Goal: Download file/media

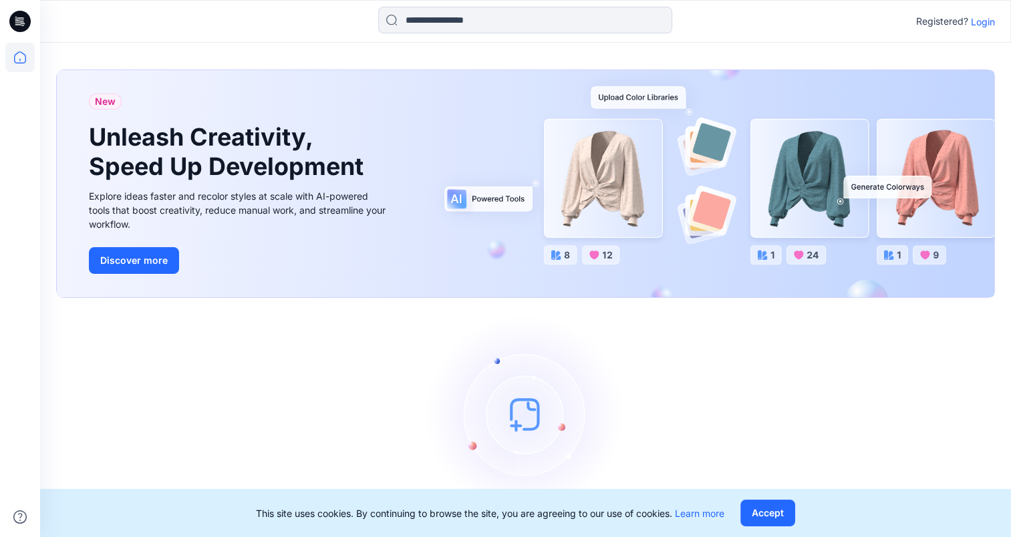
click at [996, 28] on div "Registered? Login" at bounding box center [525, 21] width 970 height 29
click at [985, 25] on p "Login" at bounding box center [983, 22] width 24 height 14
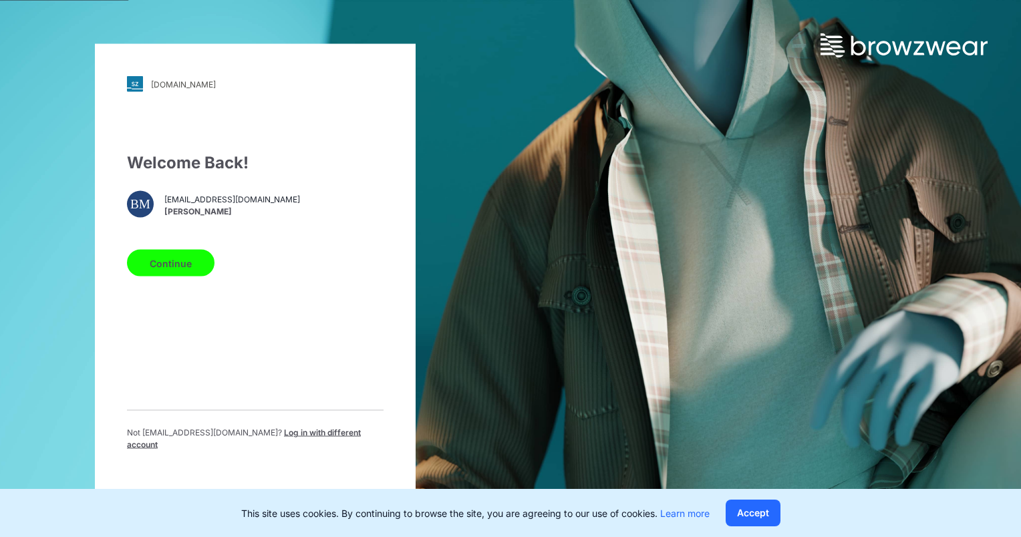
click at [166, 271] on button "Continue" at bounding box center [171, 263] width 88 height 27
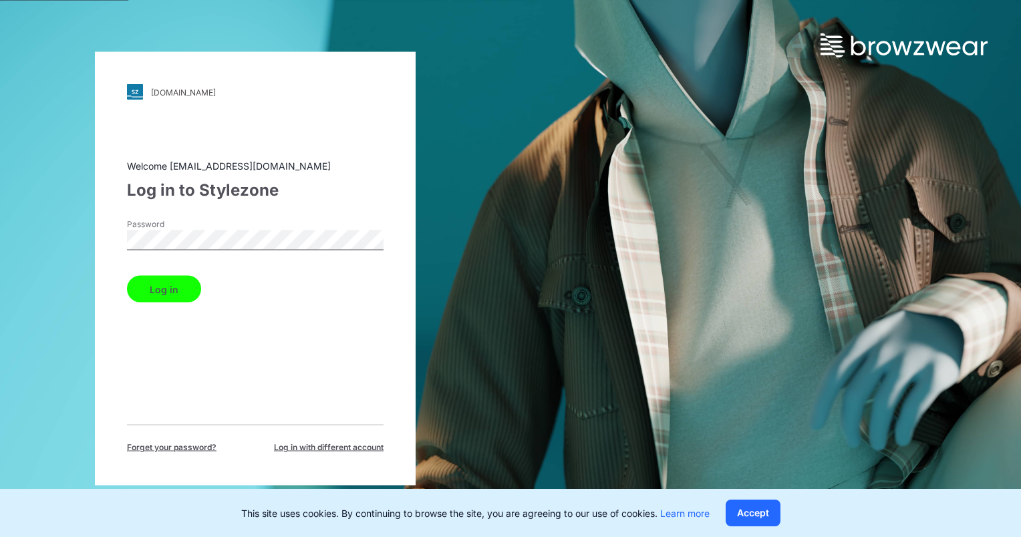
click at [152, 290] on button "Log in" at bounding box center [164, 289] width 74 height 27
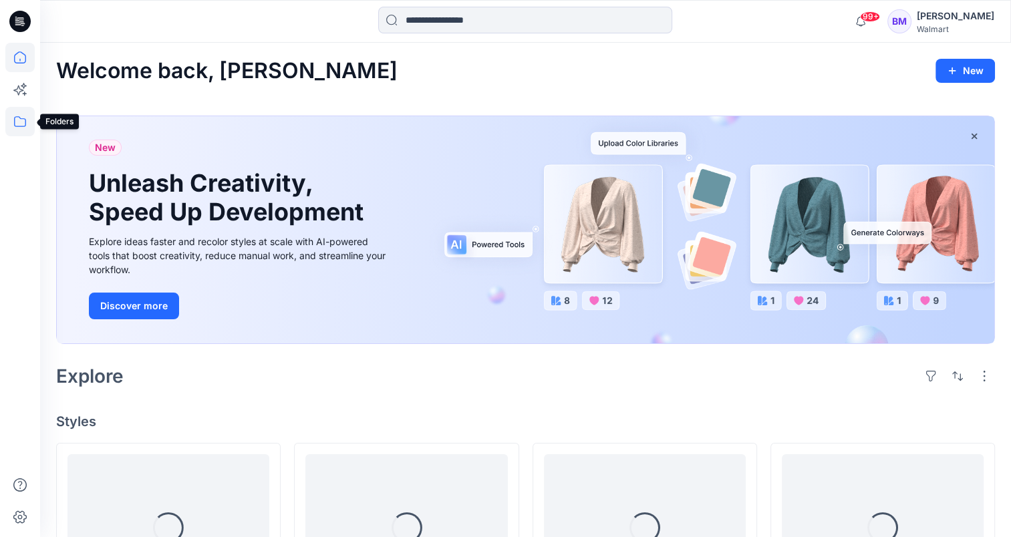
click at [20, 120] on icon at bounding box center [19, 121] width 29 height 29
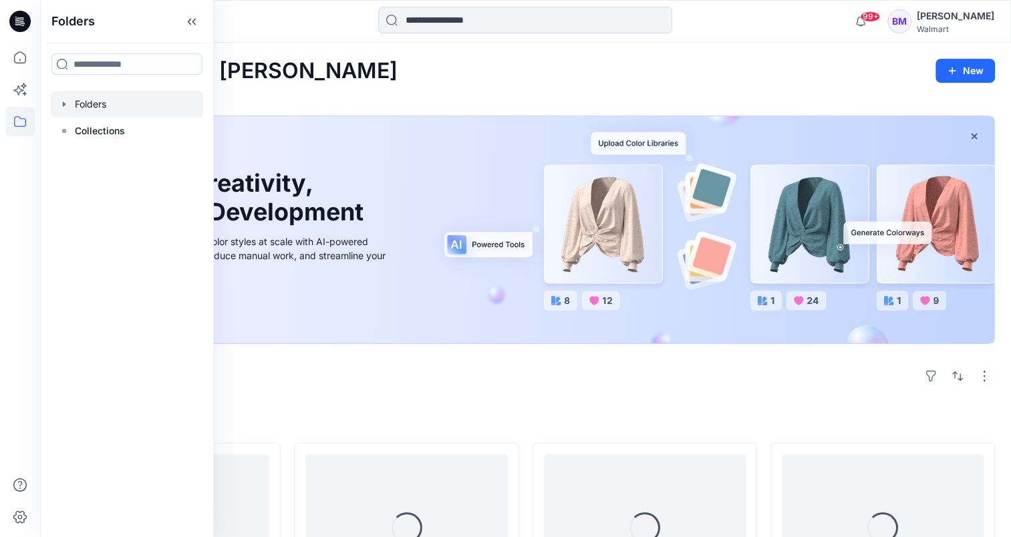
click at [142, 110] on div at bounding box center [127, 104] width 152 height 27
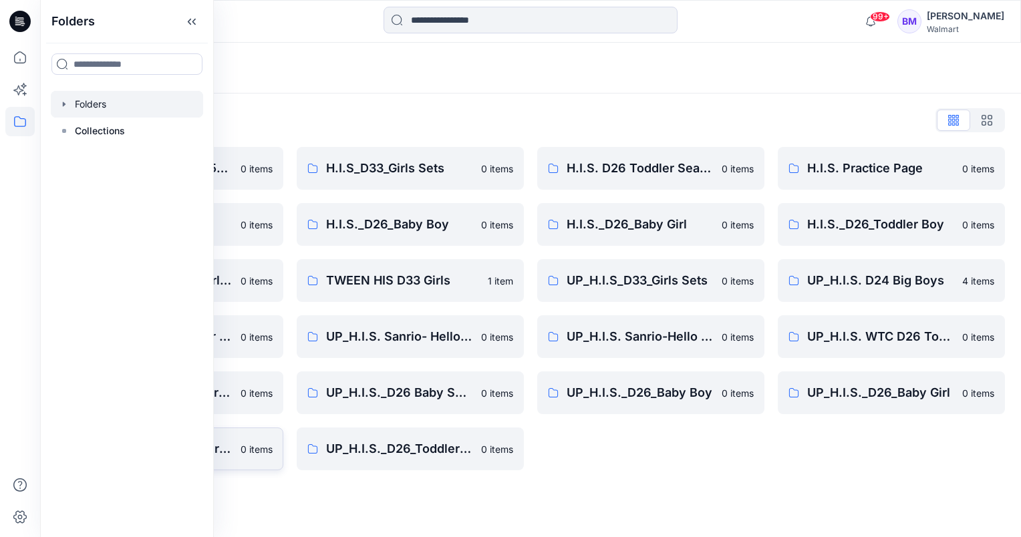
click at [236, 451] on link "UP_H.I.S._D26_Toddler Boy [DEMOGRAPHIC_DATA] items" at bounding box center [169, 449] width 227 height 43
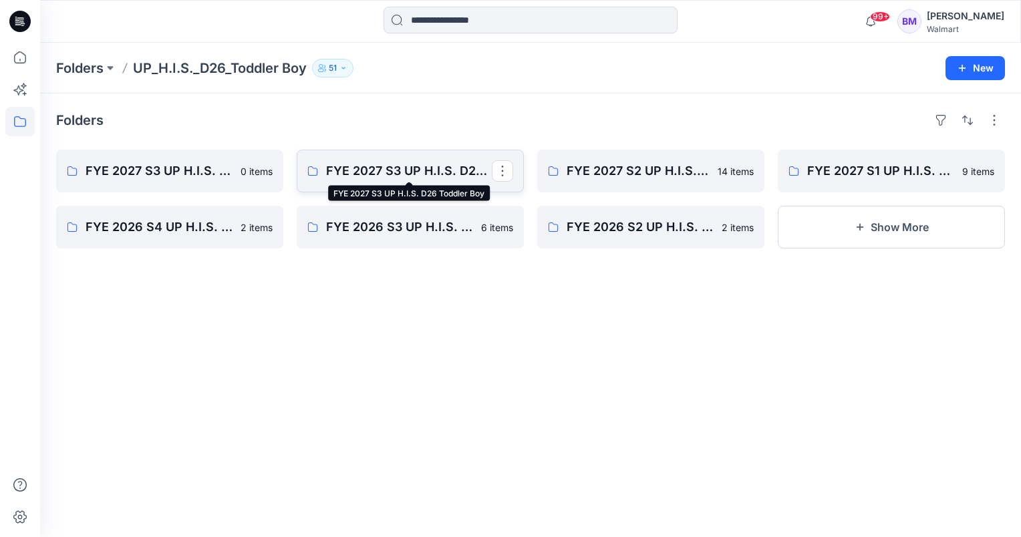
click at [402, 165] on p "FYE 2027 S3 UP H.I.S. D26 Toddler Boy" at bounding box center [409, 171] width 166 height 19
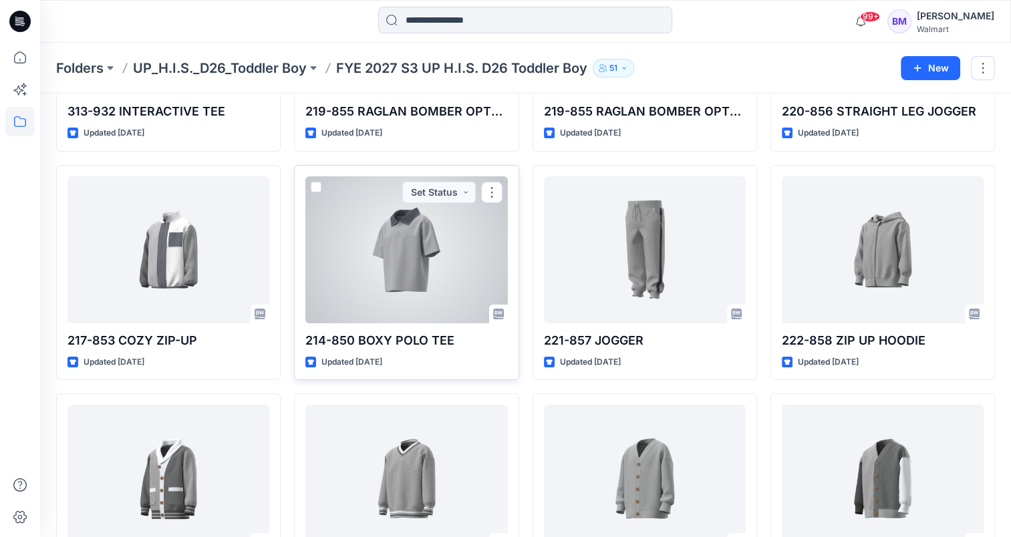
scroll to position [334, 0]
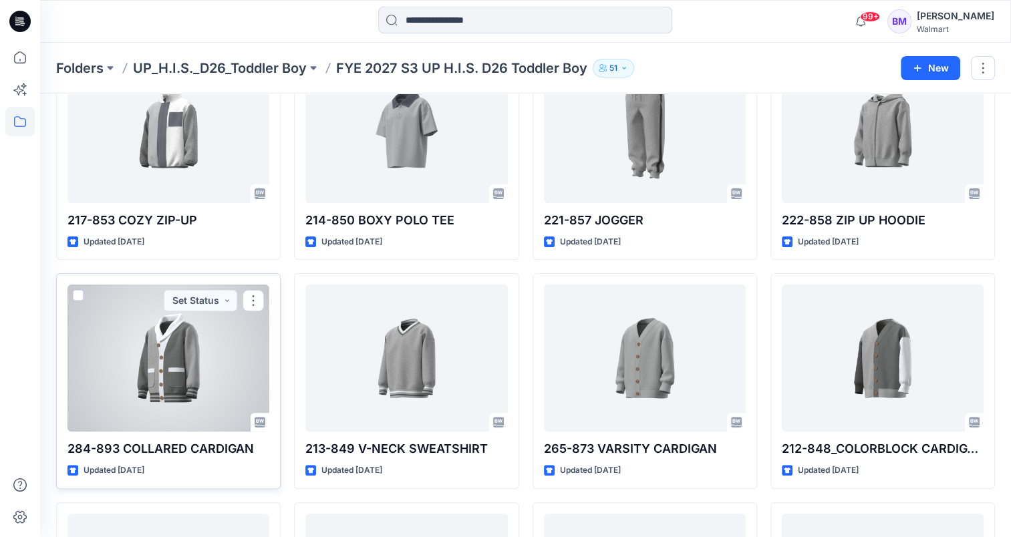
click at [202, 373] on div at bounding box center [168, 358] width 202 height 147
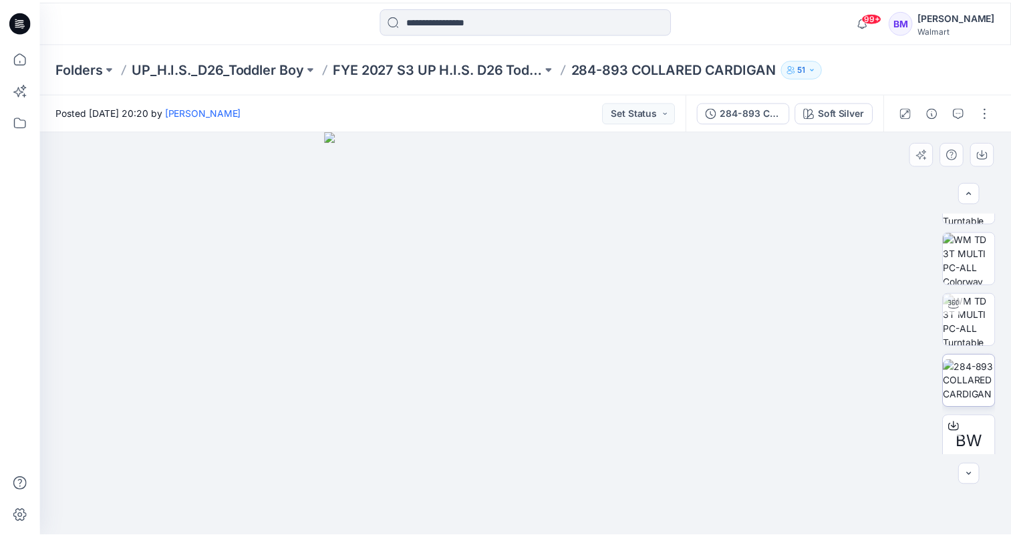
scroll to position [118, 0]
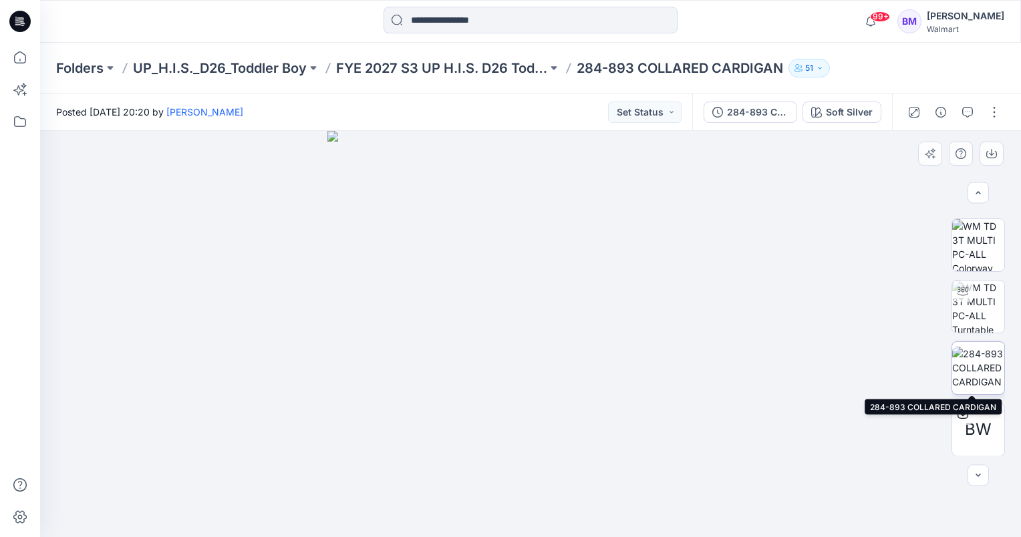
click at [986, 373] on img at bounding box center [978, 368] width 52 height 42
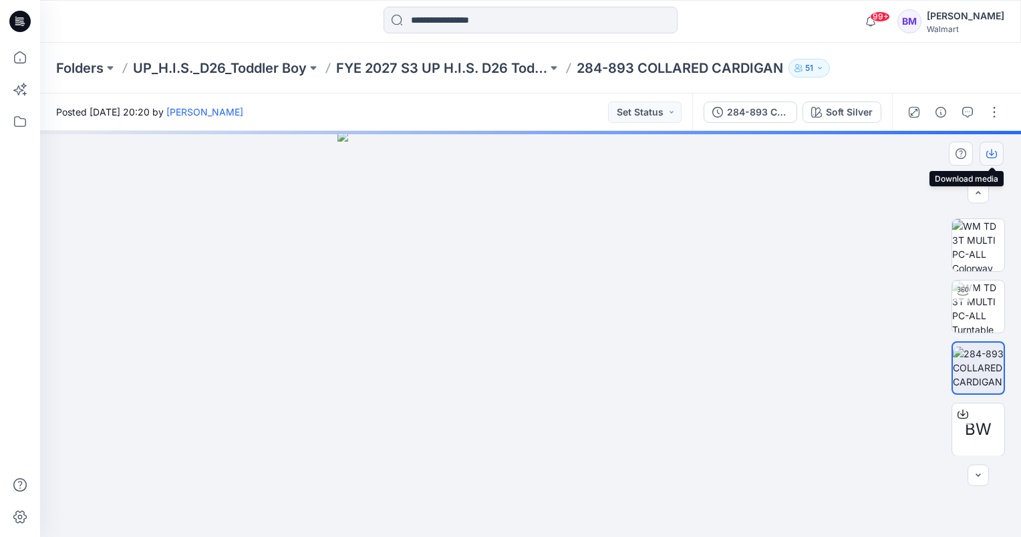
click at [991, 156] on icon "button" at bounding box center [991, 153] width 11 height 11
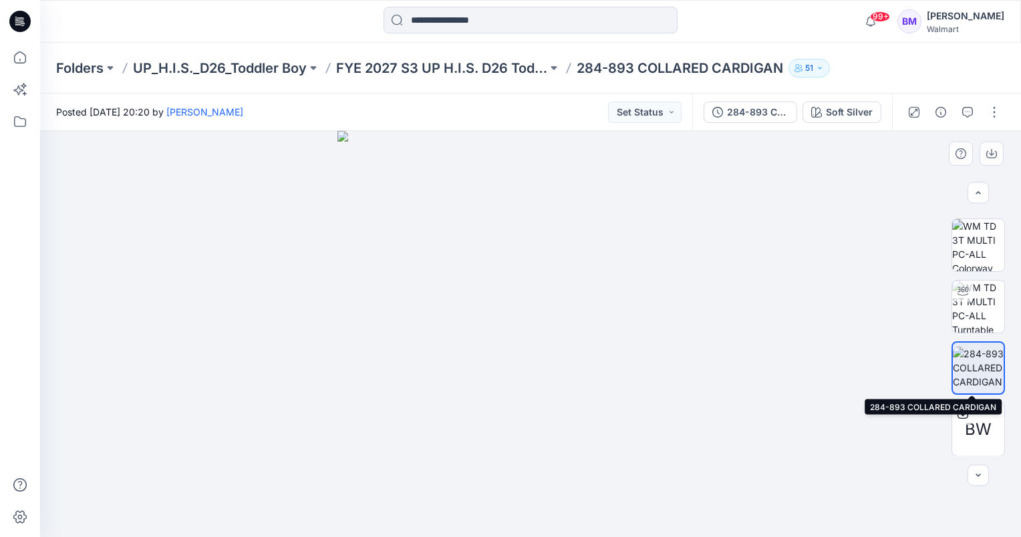
click at [977, 373] on img at bounding box center [978, 368] width 51 height 42
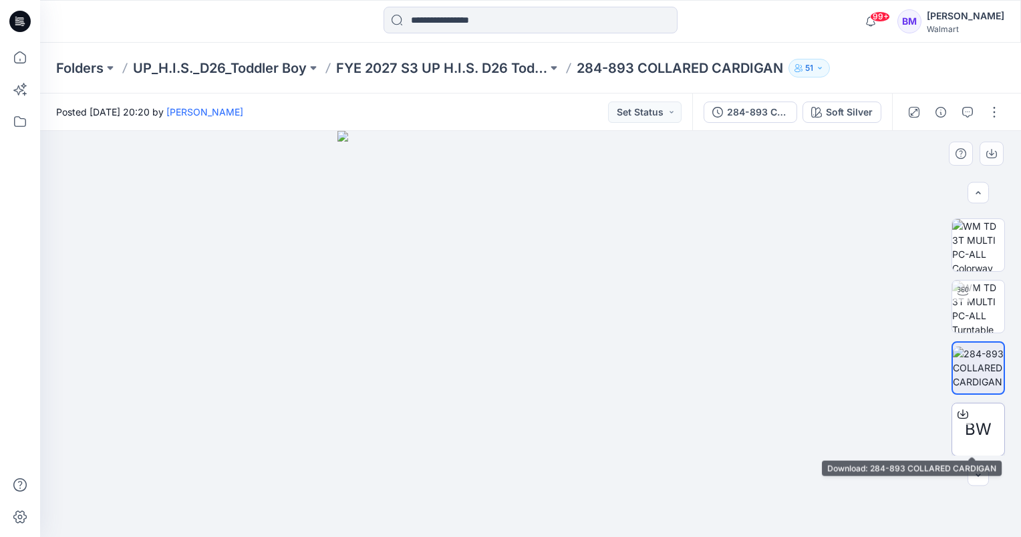
click at [983, 438] on span "BW" at bounding box center [978, 430] width 27 height 24
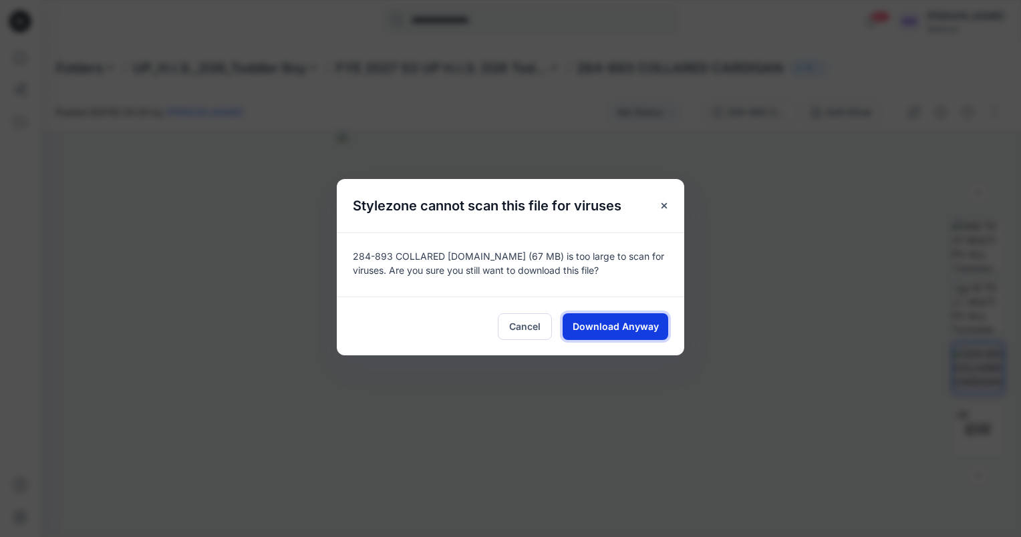
click at [647, 321] on span "Download Anyway" at bounding box center [616, 326] width 86 height 14
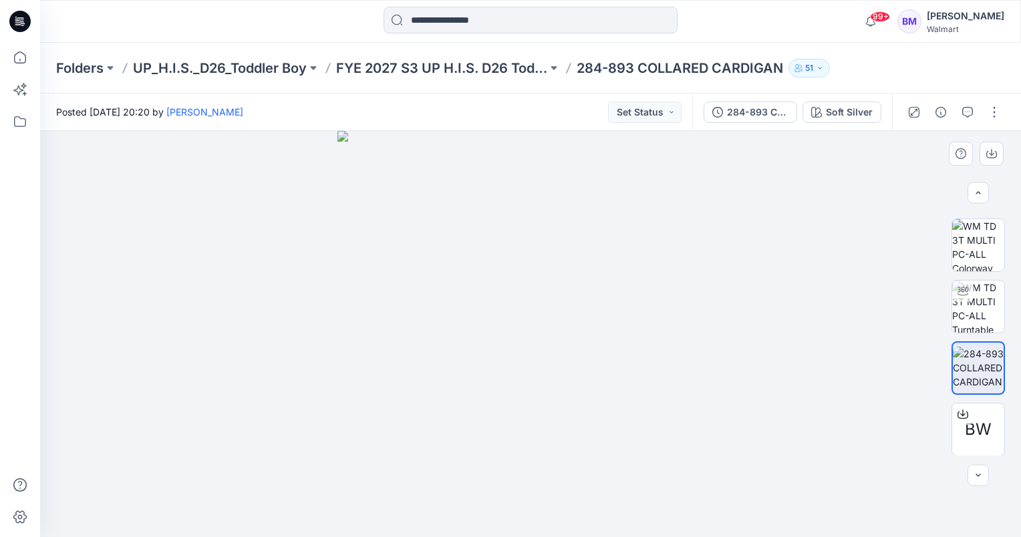
click at [200, 216] on div at bounding box center [530, 334] width 981 height 406
click at [428, 64] on p "FYE 2027 S3 UP H.I.S. D26 Toddler Boy" at bounding box center [441, 68] width 211 height 19
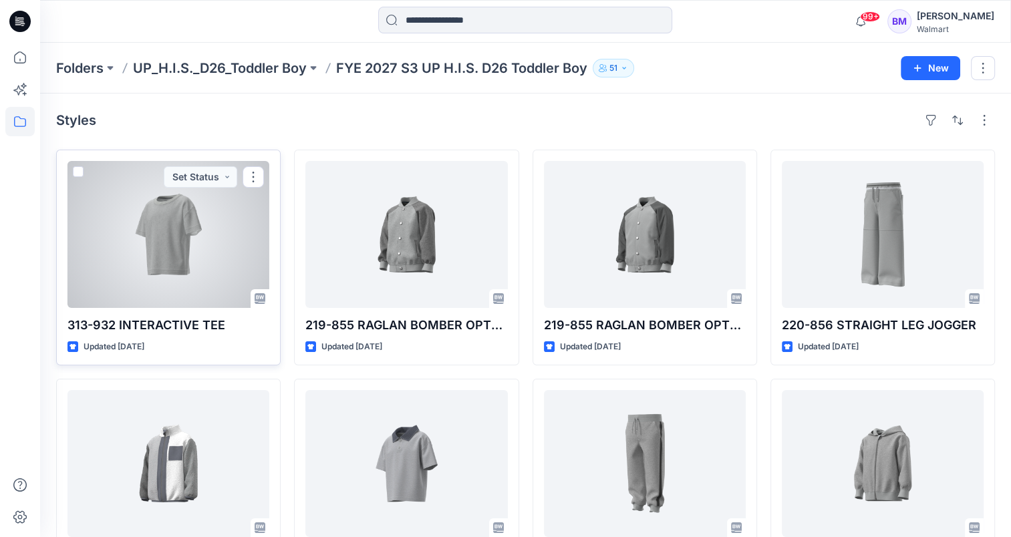
click at [146, 255] on div at bounding box center [168, 234] width 202 height 147
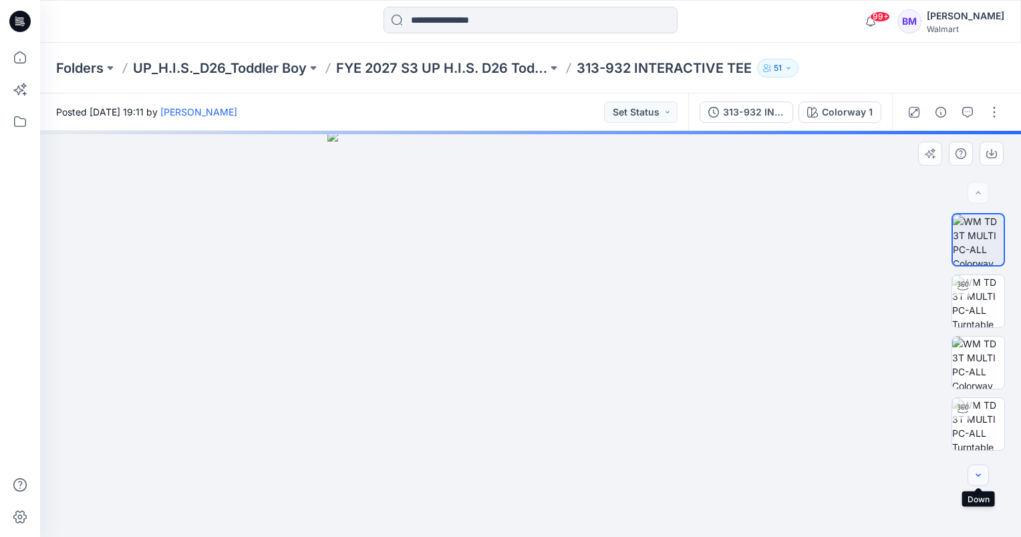
click at [973, 474] on icon "button" at bounding box center [978, 475] width 11 height 11
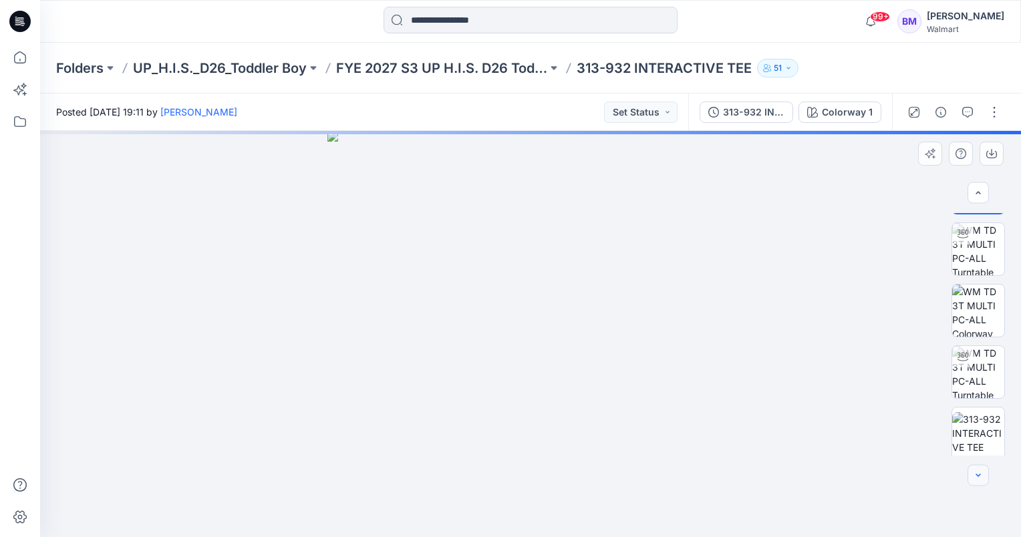
click at [973, 474] on icon "button" at bounding box center [978, 475] width 11 height 11
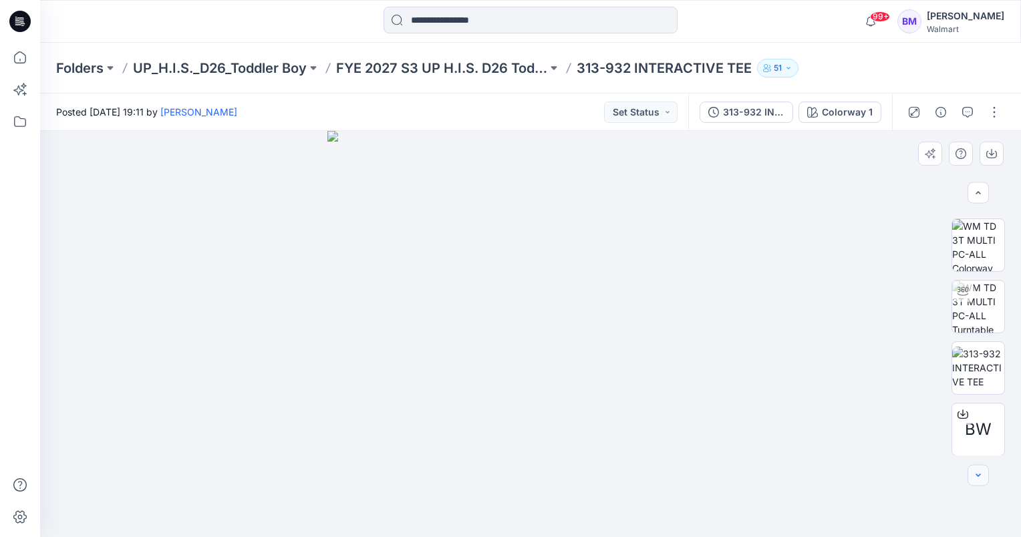
click at [973, 474] on icon "button" at bounding box center [978, 475] width 11 height 11
click at [977, 366] on img at bounding box center [978, 368] width 52 height 42
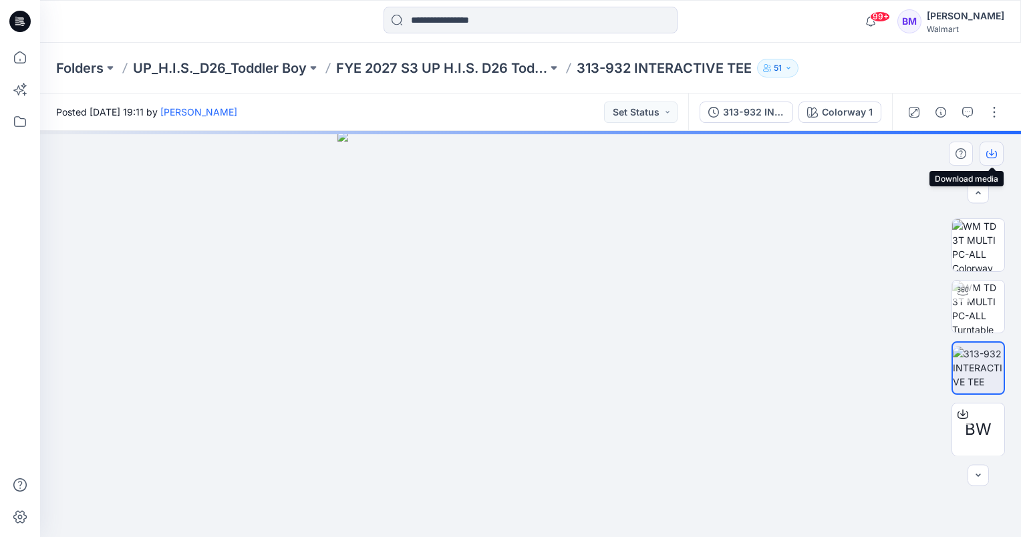
click at [988, 150] on icon "button" at bounding box center [991, 153] width 11 height 11
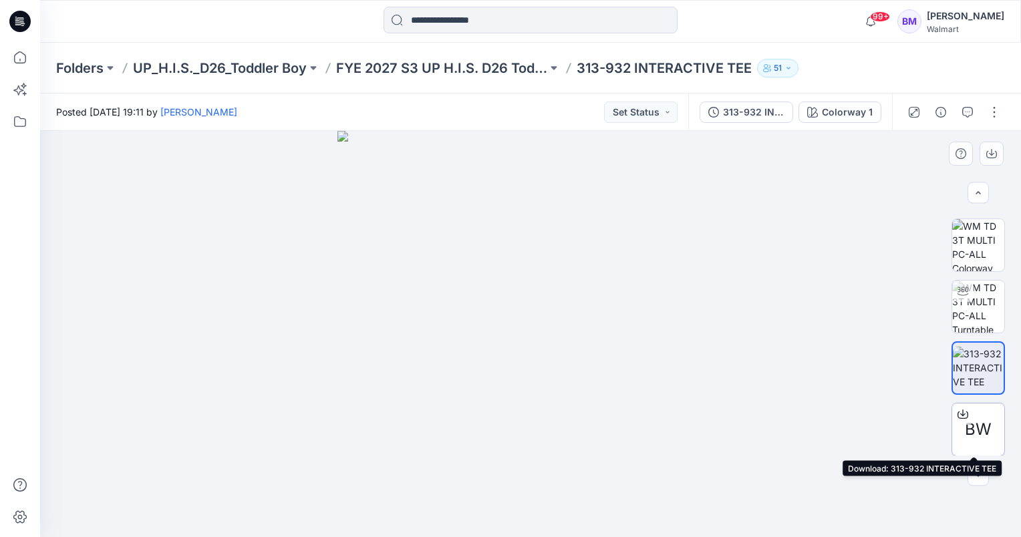
click at [978, 430] on span "BW" at bounding box center [978, 430] width 27 height 24
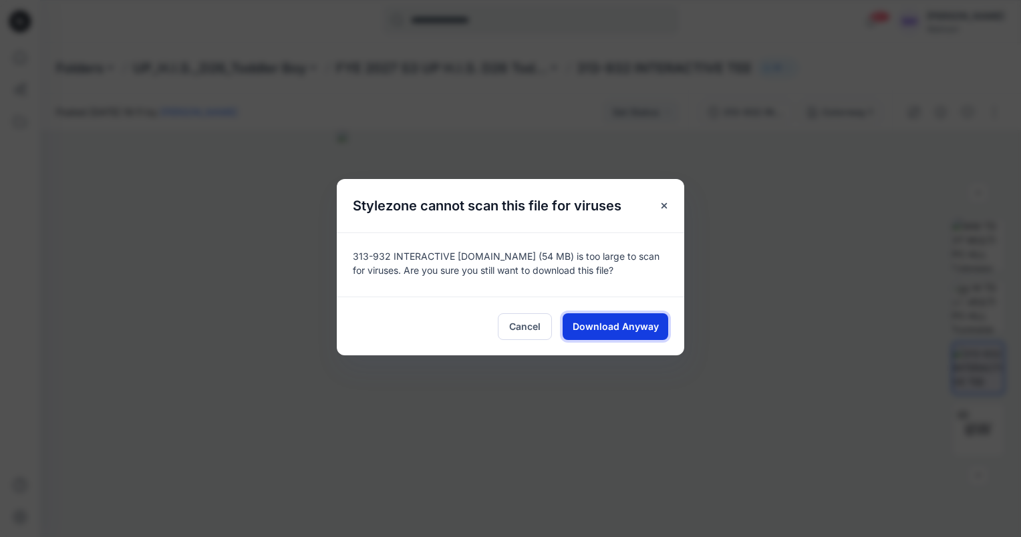
click at [603, 323] on span "Download Anyway" at bounding box center [616, 326] width 86 height 14
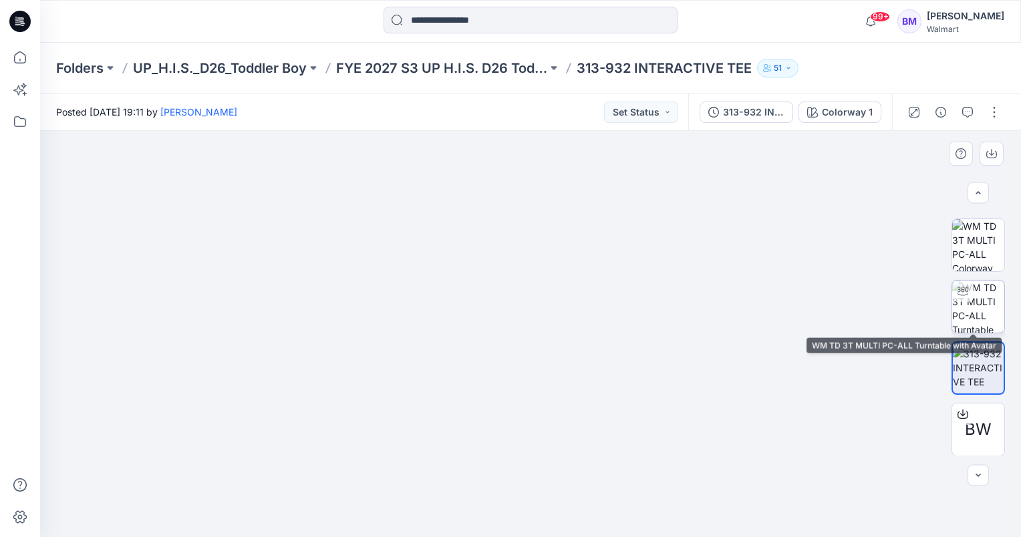
click at [970, 303] on img at bounding box center [978, 307] width 52 height 52
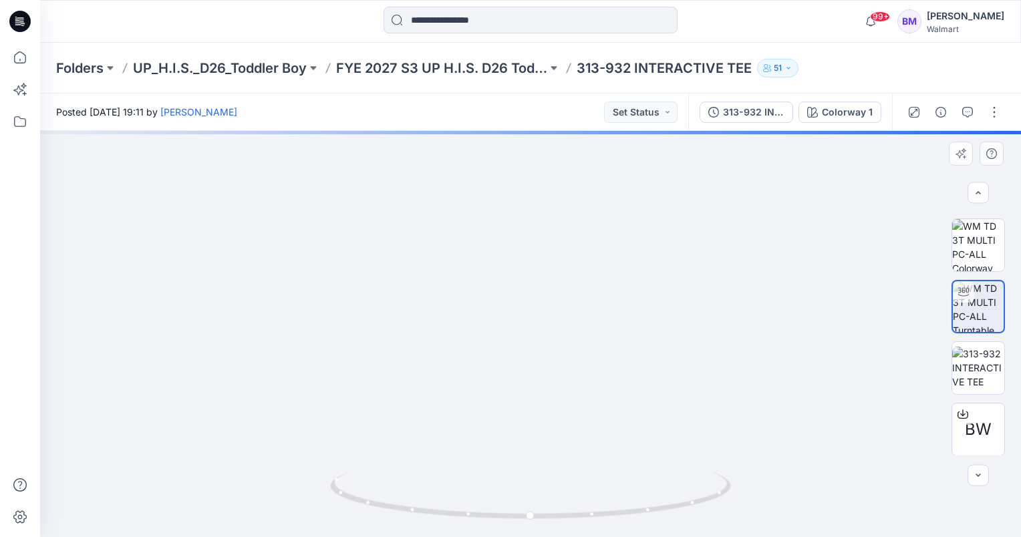
scroll to position [0, 0]
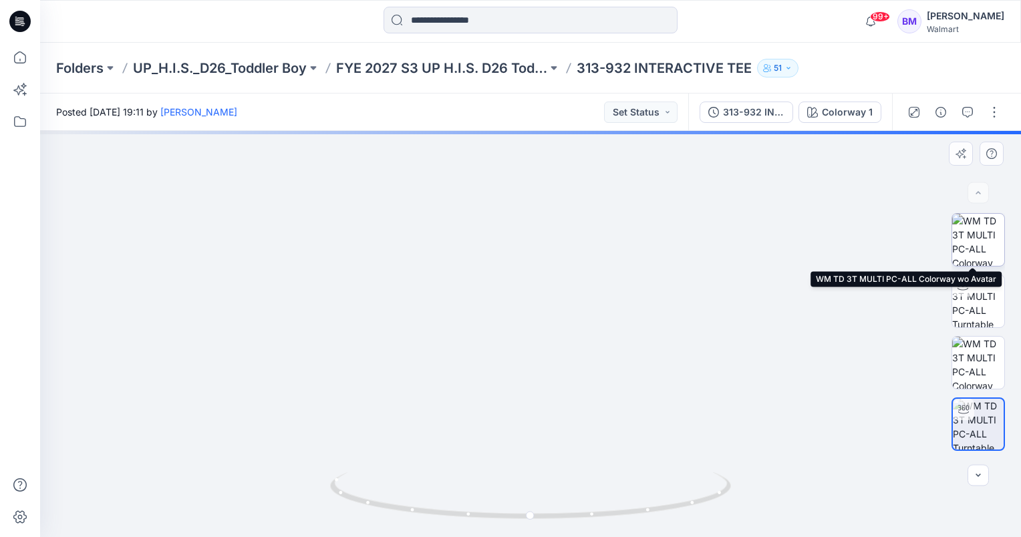
click at [978, 245] on img at bounding box center [978, 240] width 52 height 52
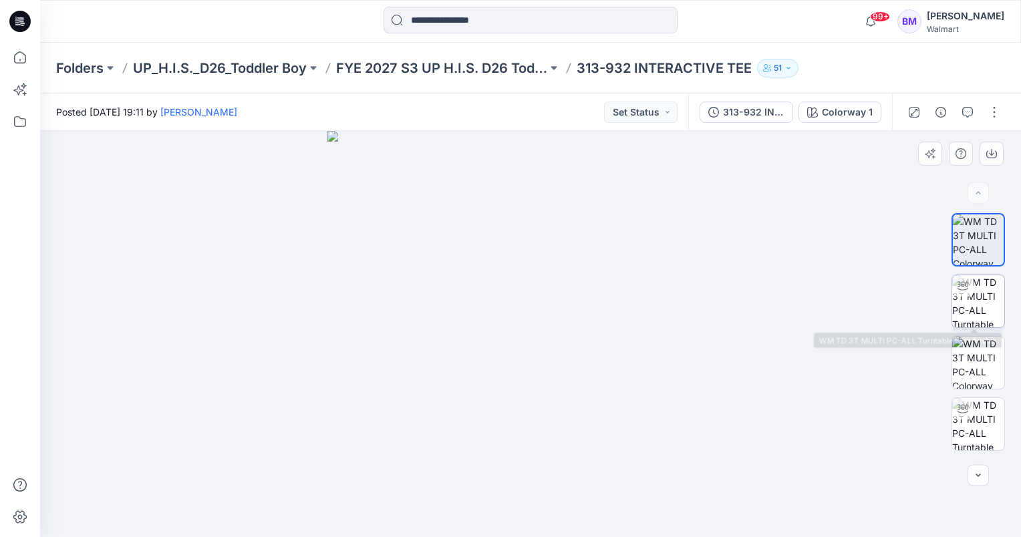
click at [959, 305] on img at bounding box center [978, 301] width 52 height 52
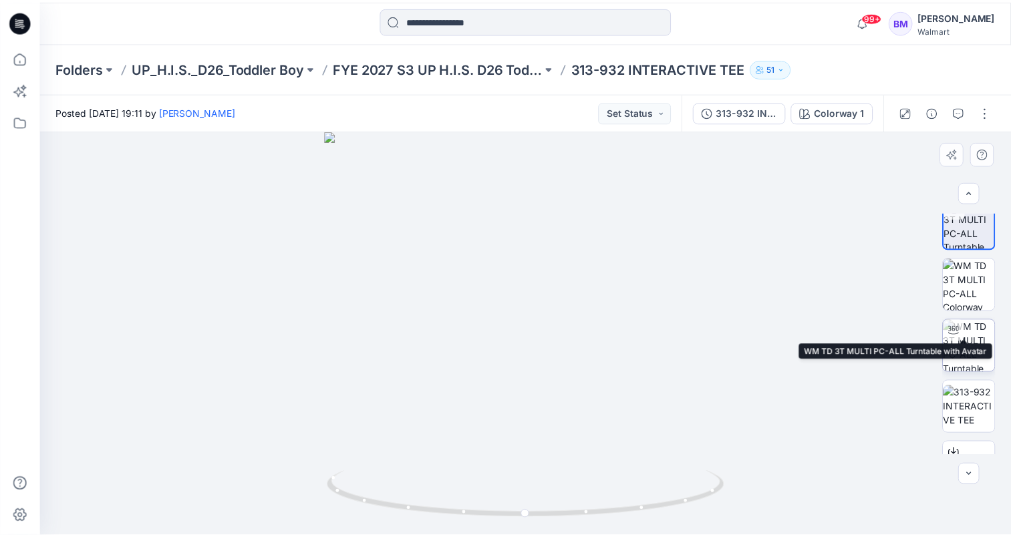
scroll to position [118, 0]
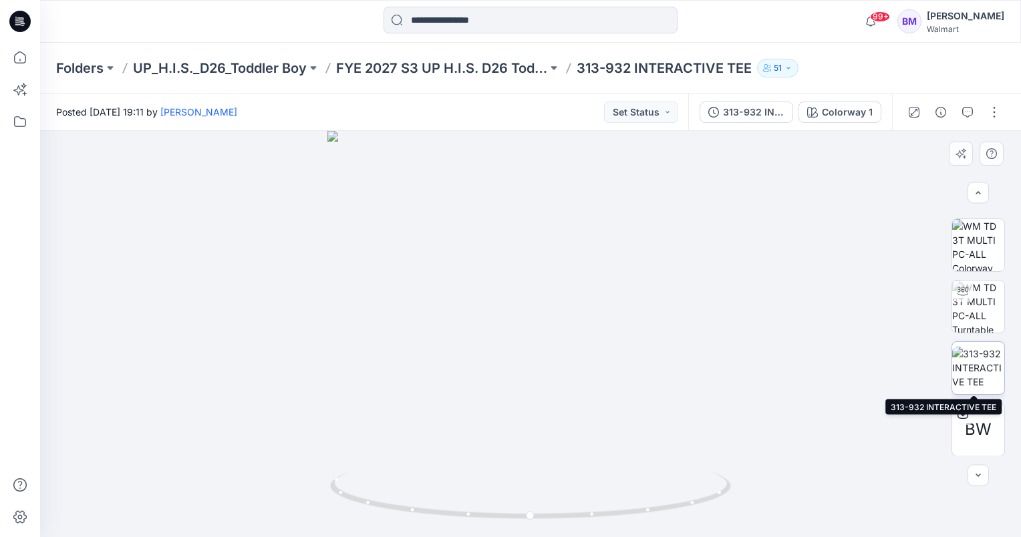
click at [973, 367] on img at bounding box center [978, 368] width 52 height 42
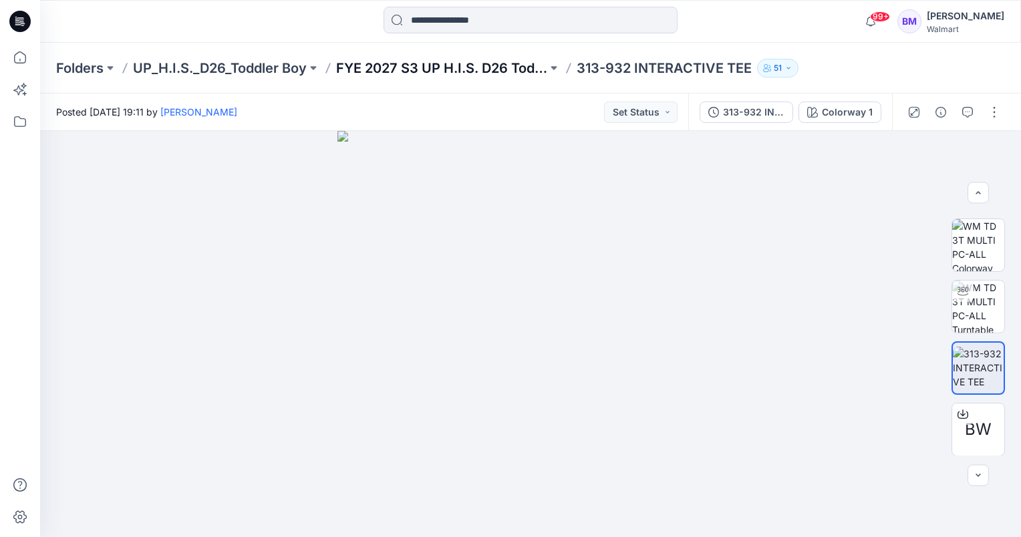
click at [437, 67] on p "FYE 2027 S3 UP H.I.S. D26 Toddler Boy" at bounding box center [441, 68] width 211 height 19
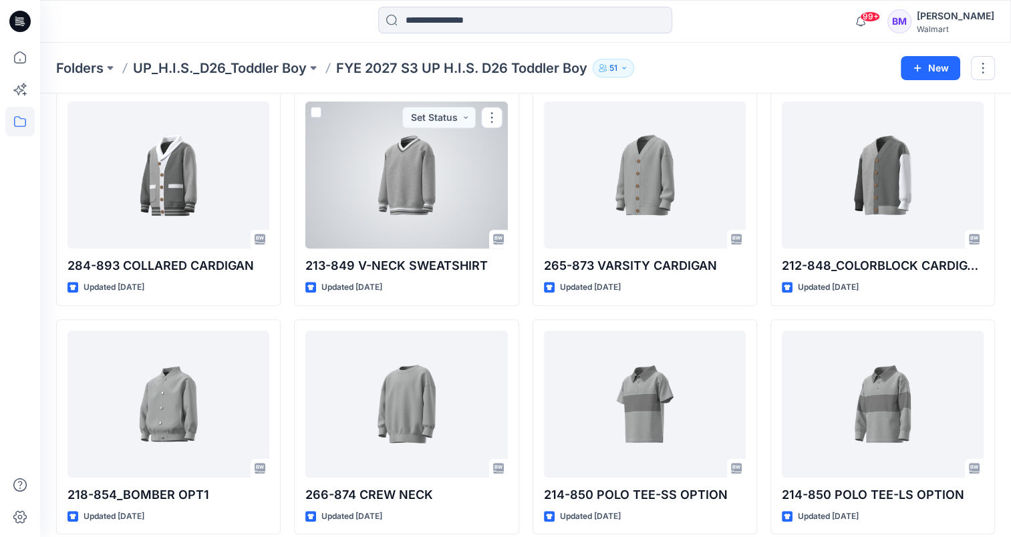
scroll to position [529, 0]
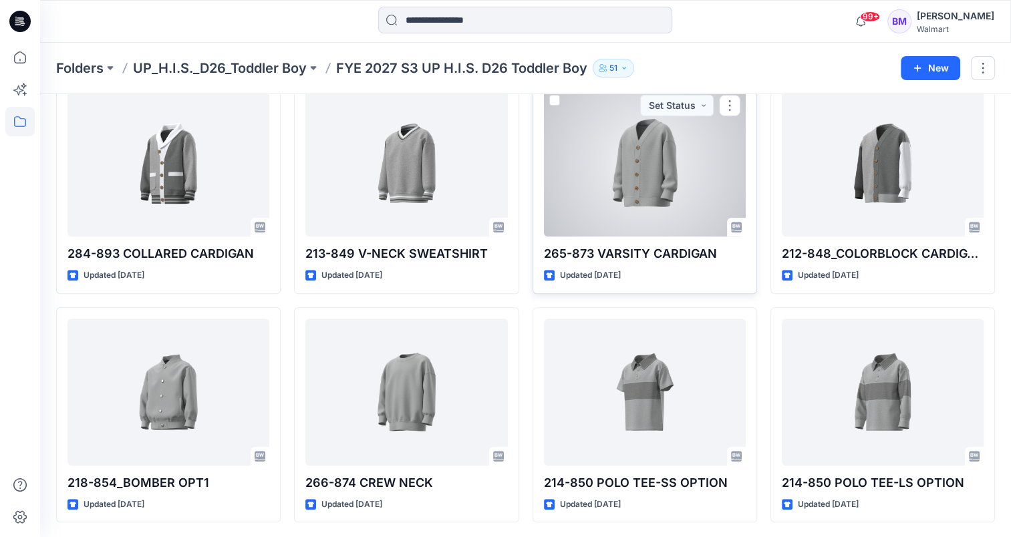
click at [676, 173] on div at bounding box center [645, 163] width 202 height 147
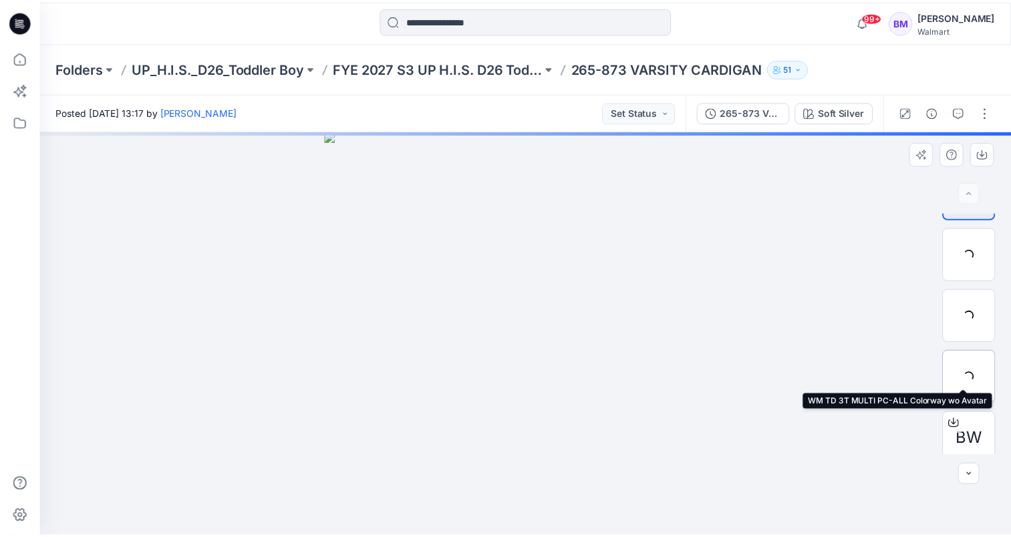
scroll to position [56, 0]
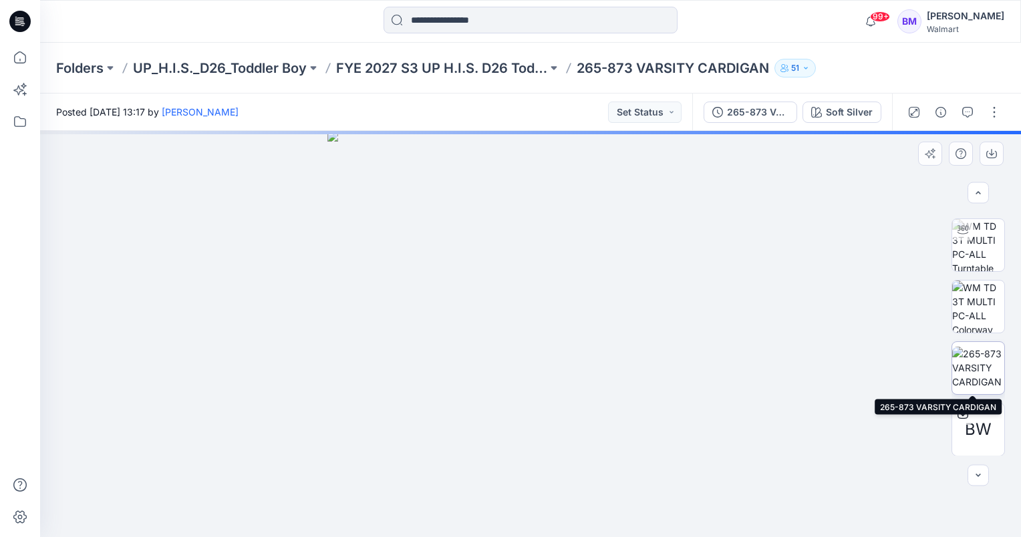
click at [972, 364] on img at bounding box center [978, 368] width 52 height 42
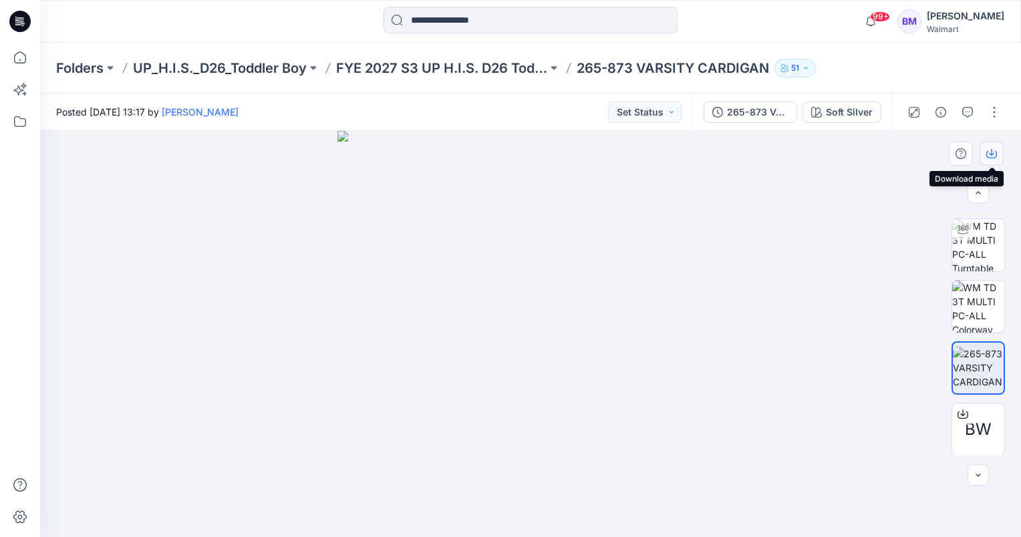
click at [994, 152] on icon "button" at bounding box center [991, 153] width 11 height 11
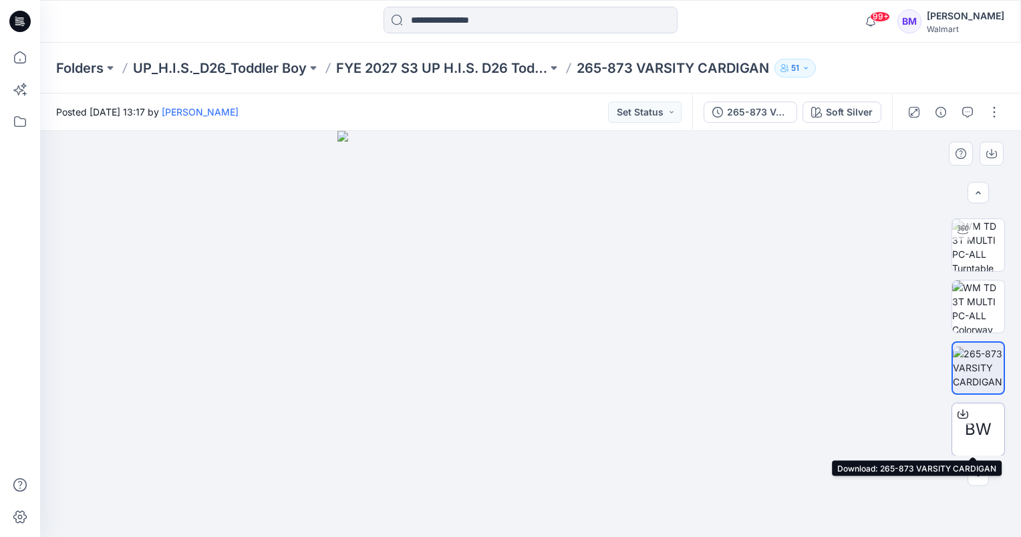
click at [989, 425] on div "BW" at bounding box center [977, 429] width 53 height 53
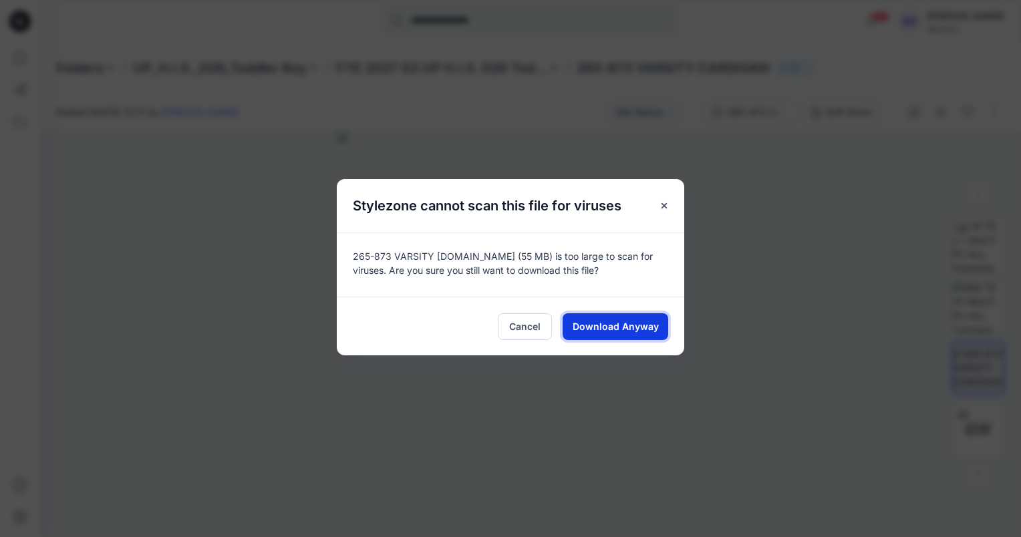
click at [617, 335] on button "Download Anyway" at bounding box center [616, 326] width 106 height 27
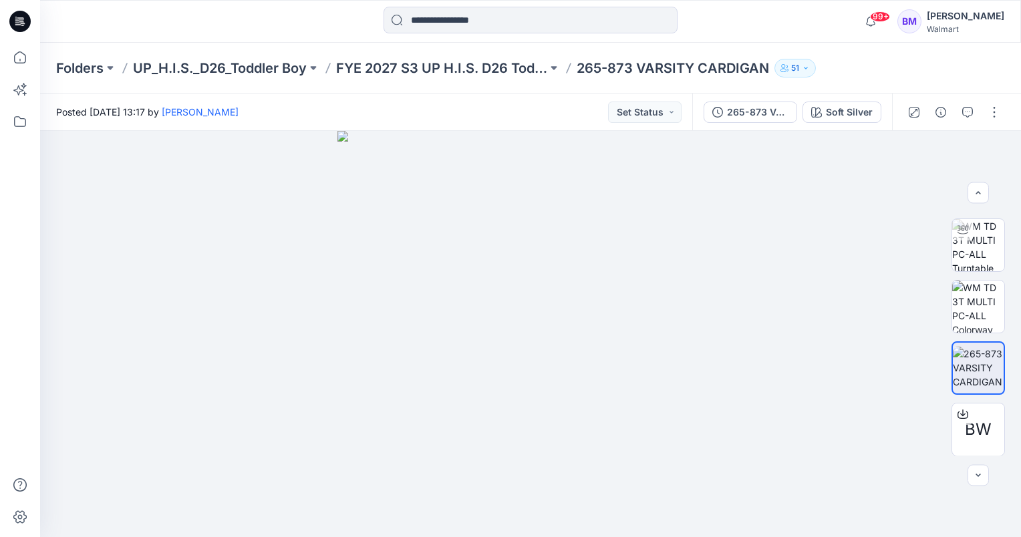
drag, startPoint x: 12, startPoint y: 237, endPoint x: 23, endPoint y: 218, distance: 22.1
click at [12, 237] on div at bounding box center [19, 290] width 29 height 494
click at [406, 70] on p "FYE 2027 S3 UP H.I.S. D26 Toddler Boy" at bounding box center [441, 68] width 211 height 19
